Goal: Navigation & Orientation: Find specific page/section

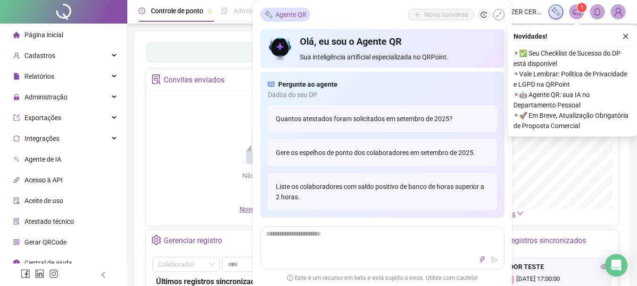
click at [496, 15] on icon "shrink" at bounding box center [498, 14] width 7 height 7
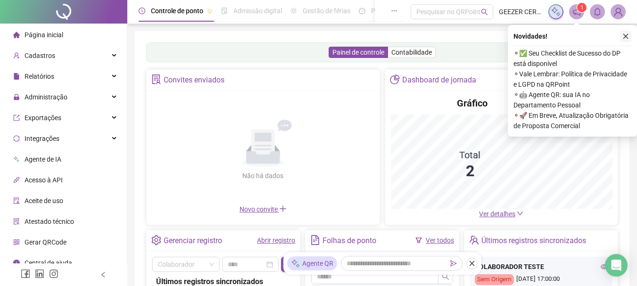
click at [629, 35] on button "button" at bounding box center [625, 36] width 11 height 11
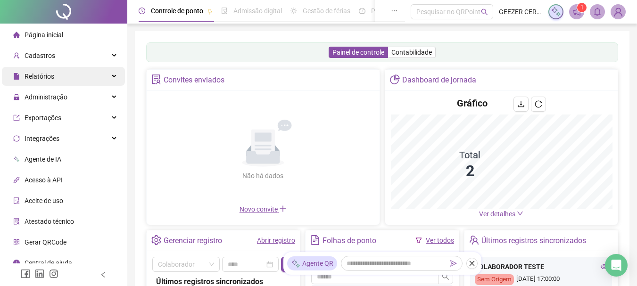
click at [62, 72] on div "Relatórios" at bounding box center [63, 76] width 123 height 19
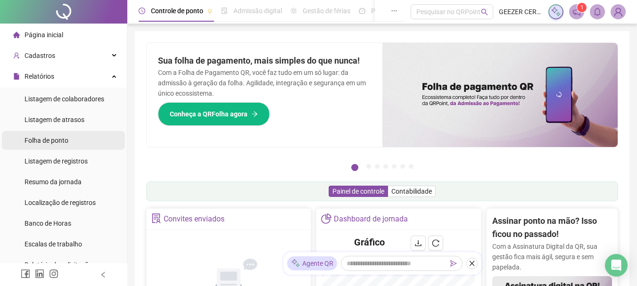
click at [68, 141] on span "Folha de ponto" at bounding box center [47, 141] width 44 height 8
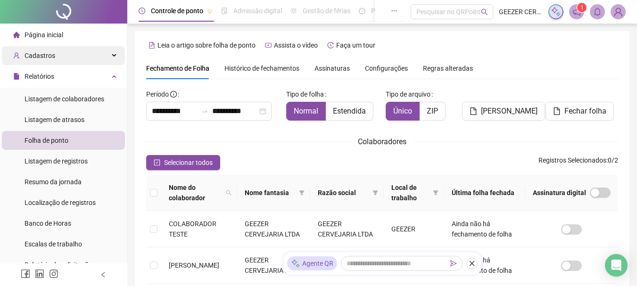
click at [59, 51] on div "Cadastros" at bounding box center [63, 55] width 123 height 19
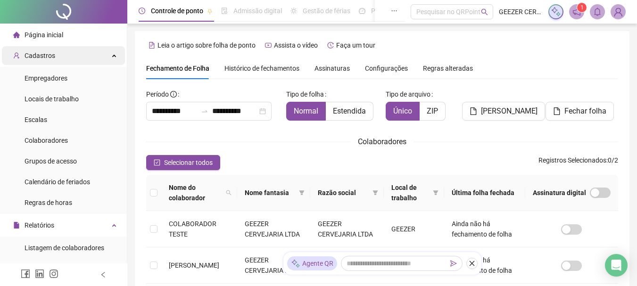
click at [59, 51] on div "Cadastros" at bounding box center [63, 55] width 123 height 19
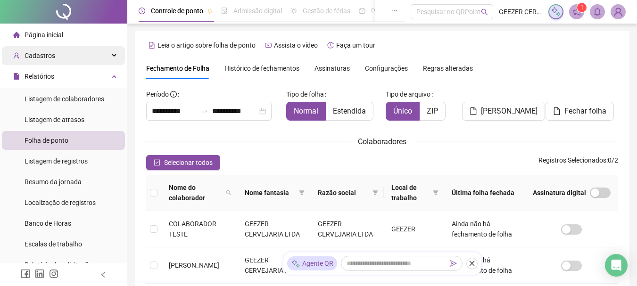
click at [59, 51] on div "Cadastros" at bounding box center [63, 55] width 123 height 19
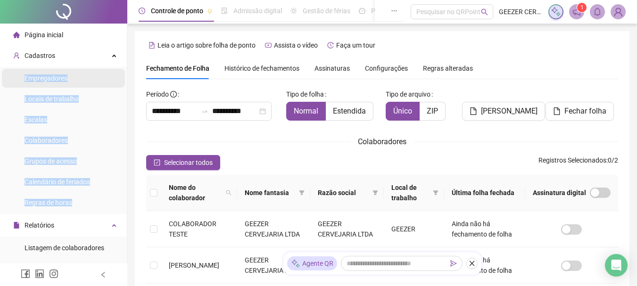
click at [42, 80] on span "Empregadores" at bounding box center [46, 78] width 43 height 8
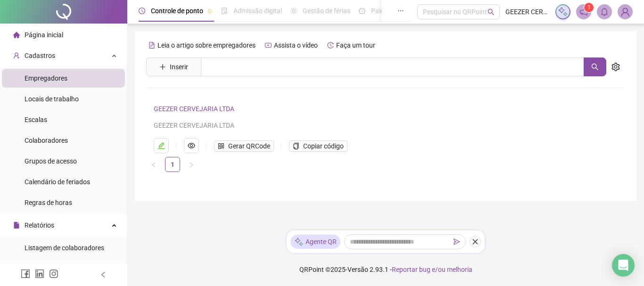
click at [45, 39] on div "Página inicial" at bounding box center [38, 34] width 50 height 19
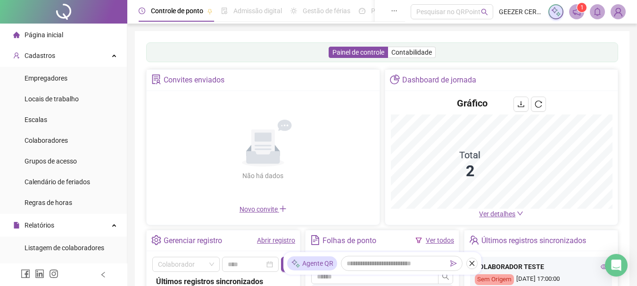
click at [624, 17] on span at bounding box center [617, 11] width 15 height 15
